Goal: Information Seeking & Learning: Check status

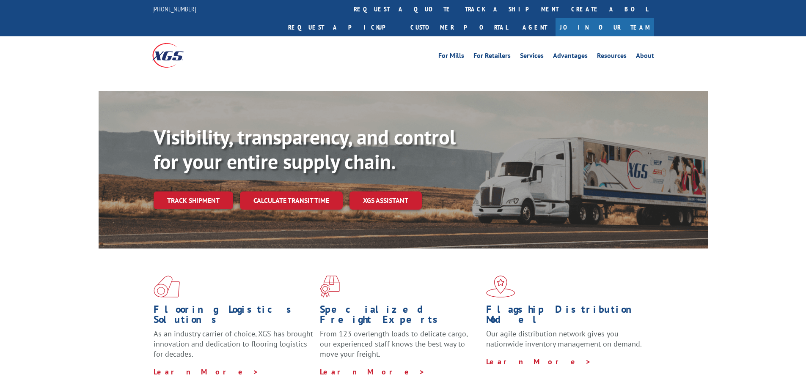
click at [458, 8] on link "track a shipment" at bounding box center [511, 9] width 106 height 18
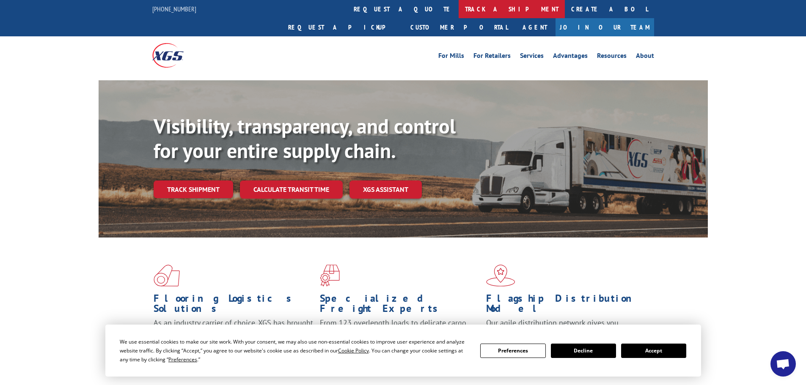
click at [458, 13] on link "track a shipment" at bounding box center [511, 9] width 106 height 18
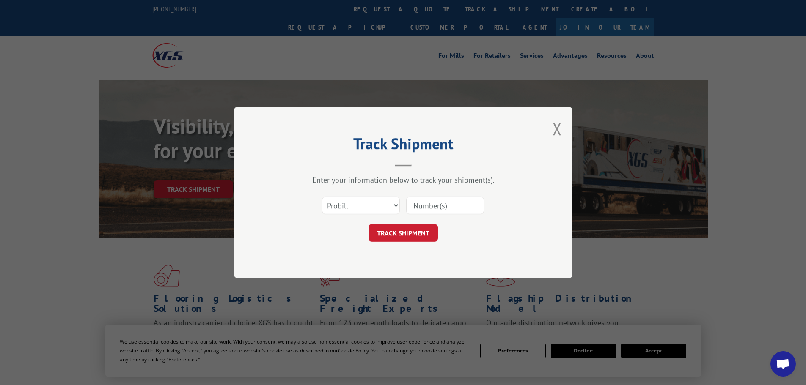
click at [364, 216] on div "Select category... Probill BOL PO" at bounding box center [403, 206] width 254 height 28
click at [365, 209] on select "Select category... Probill BOL PO" at bounding box center [361, 206] width 78 height 18
select select "bol"
click at [322, 197] on select "Select category... Probill BOL PO" at bounding box center [361, 206] width 78 height 18
click at [436, 215] on div at bounding box center [445, 205] width 78 height 19
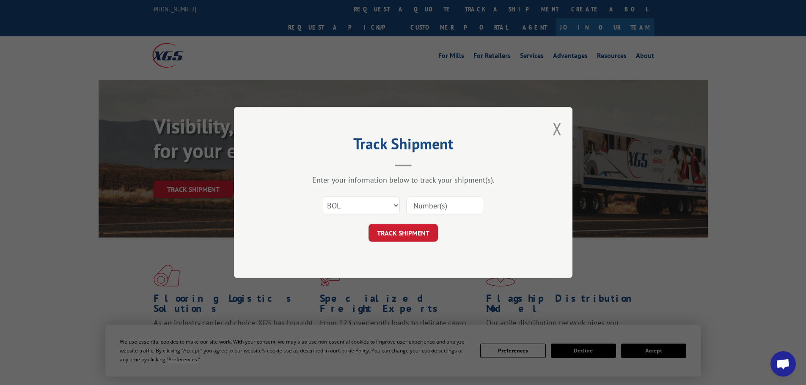
click at [439, 212] on input at bounding box center [445, 206] width 78 height 18
paste input "468455"
type input "468455"
click at [416, 237] on button "TRACK SHIPMENT" at bounding box center [402, 233] width 69 height 18
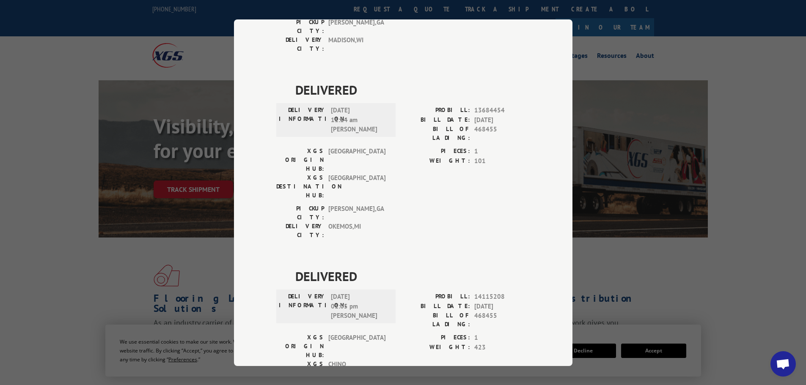
scroll to position [444, 0]
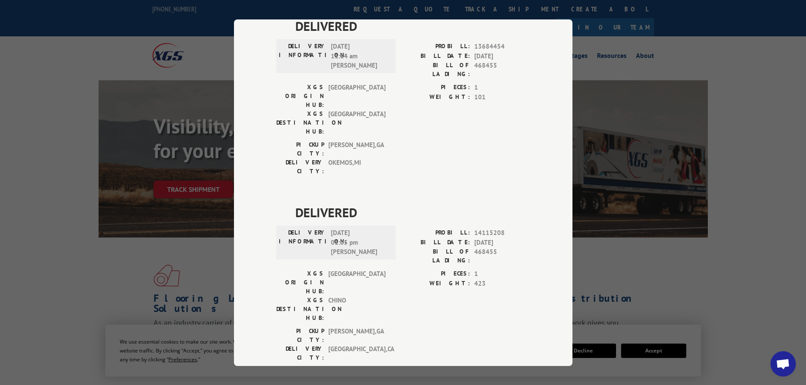
click at [778, 295] on div "Track Shipment DELIVERED DELIVERY INFORMATION: PROBILL: 9307386 BILL DATE: [DAT…" at bounding box center [403, 192] width 806 height 385
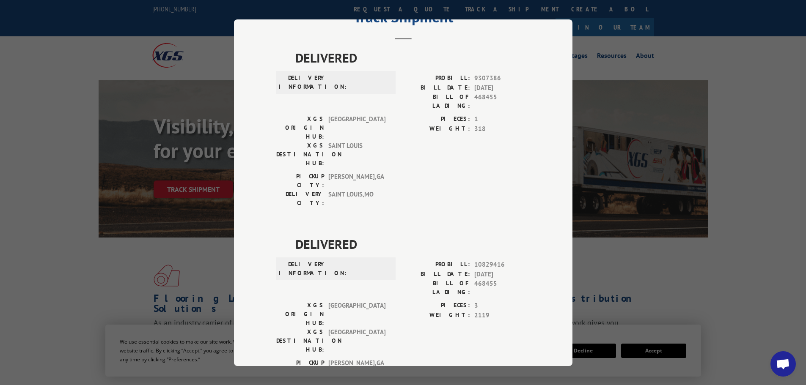
scroll to position [0, 0]
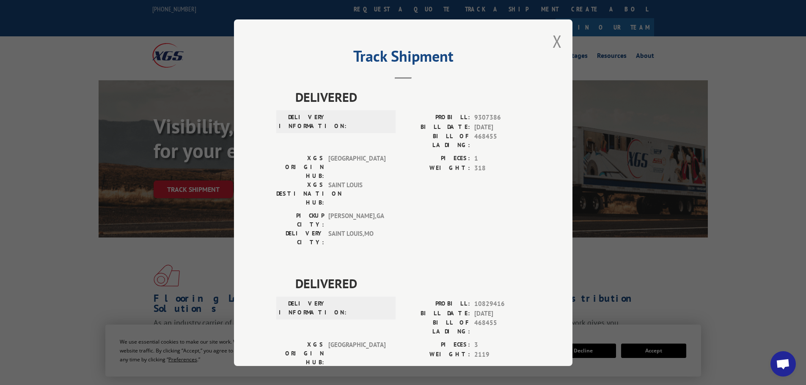
click at [561, 34] on div "Track Shipment DELIVERED DELIVERY INFORMATION: PROBILL: 9307386 BILL DATE: [DAT…" at bounding box center [403, 192] width 338 height 347
click at [552, 42] on button "Close modal" at bounding box center [556, 41] width 9 height 22
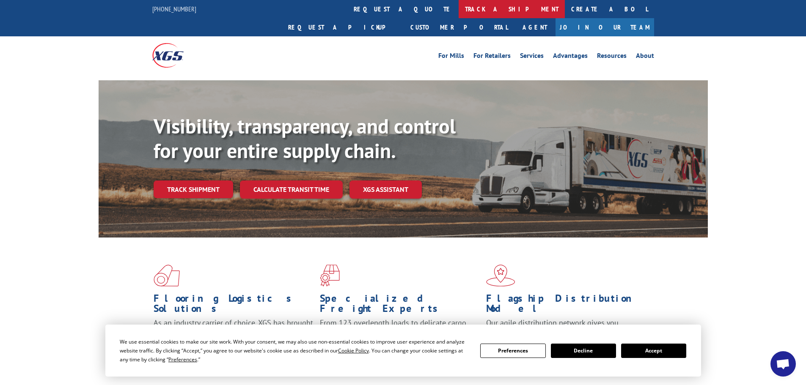
click at [458, 9] on link "track a shipment" at bounding box center [511, 9] width 106 height 18
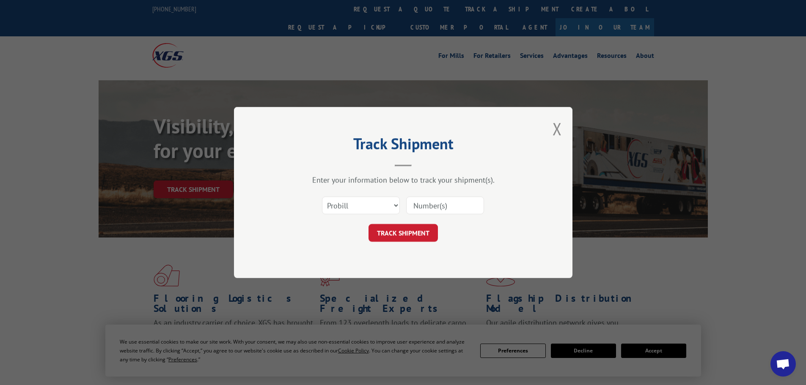
click at [358, 217] on div "Select category... Probill BOL PO" at bounding box center [403, 206] width 254 height 28
drag, startPoint x: 358, startPoint y: 206, endPoint x: 360, endPoint y: 214, distance: 7.9
click at [358, 206] on select "Select category... Probill BOL PO" at bounding box center [361, 206] width 78 height 18
select select "bol"
click at [322, 197] on select "Select category... Probill BOL PO" at bounding box center [361, 206] width 78 height 18
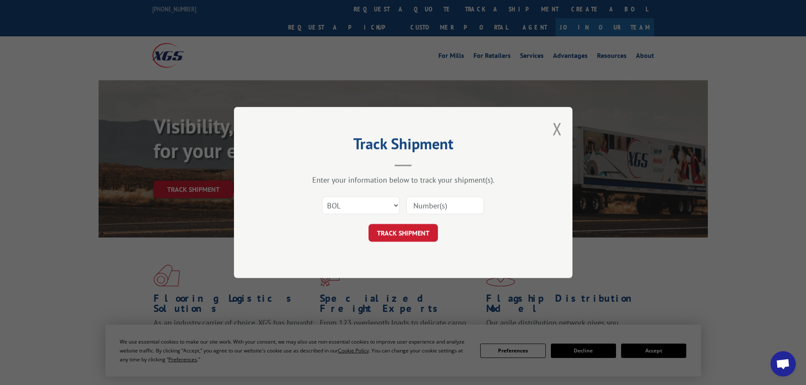
click at [413, 208] on input at bounding box center [445, 206] width 78 height 18
paste input "468455"
type input "468455"
click at [412, 233] on button "TRACK SHIPMENT" at bounding box center [402, 233] width 69 height 18
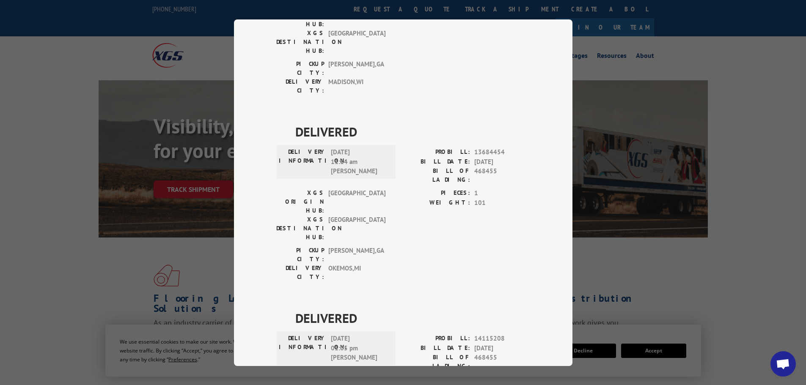
scroll to position [444, 0]
